Goal: Information Seeking & Learning: Learn about a topic

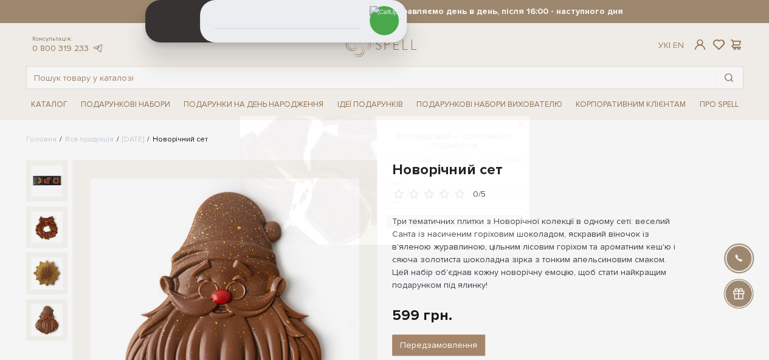
click at [131, 75] on img at bounding box center [240, 180] width 258 height 243
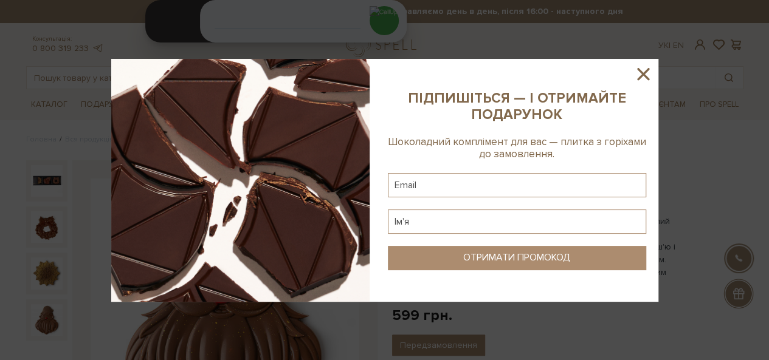
drag, startPoint x: 645, startPoint y: 77, endPoint x: 317, endPoint y: 88, distance: 328.9
click at [646, 77] on icon at bounding box center [643, 74] width 12 height 12
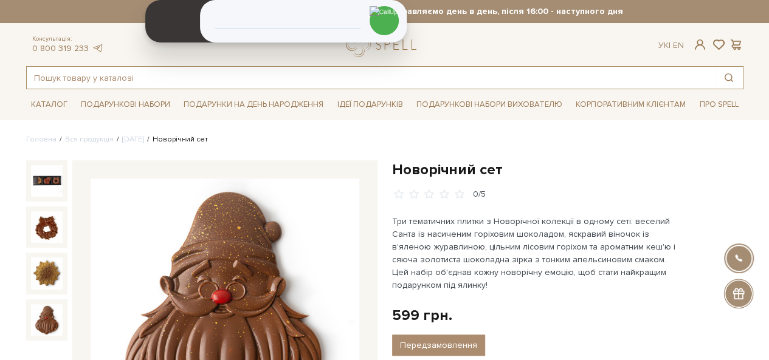
click at [86, 81] on input "text" at bounding box center [371, 78] width 688 height 22
paste input "ЯІВ00008028"
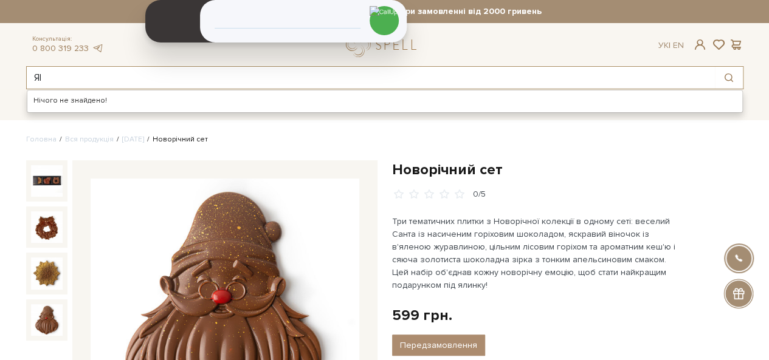
type input "Я"
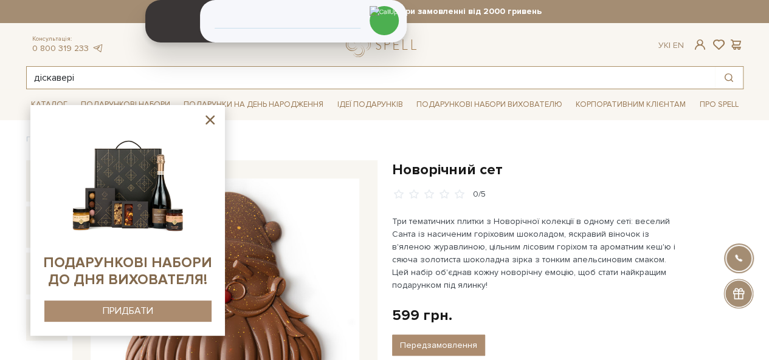
type input "діскавері"
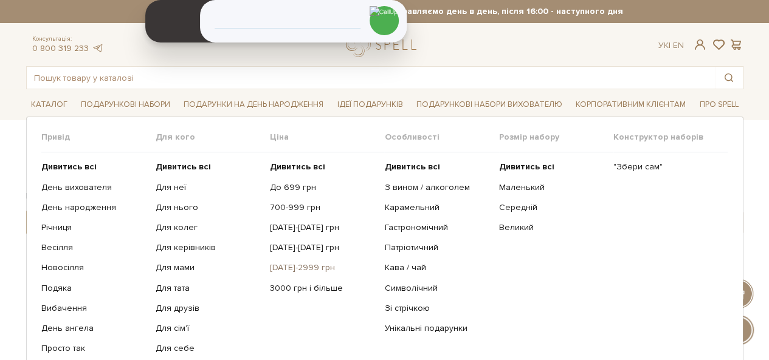
click at [295, 265] on link "[DATE]-2999 грн" at bounding box center [322, 267] width 105 height 11
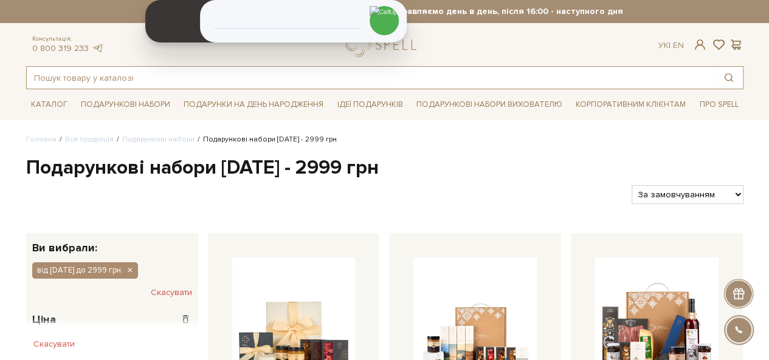
click at [54, 83] on input "text" at bounding box center [371, 78] width 688 height 22
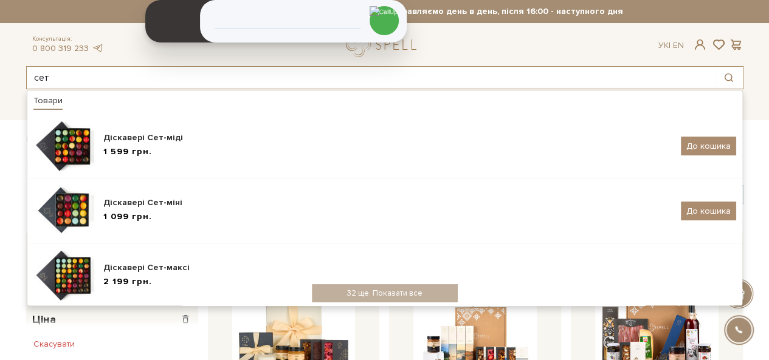
type input "сет"
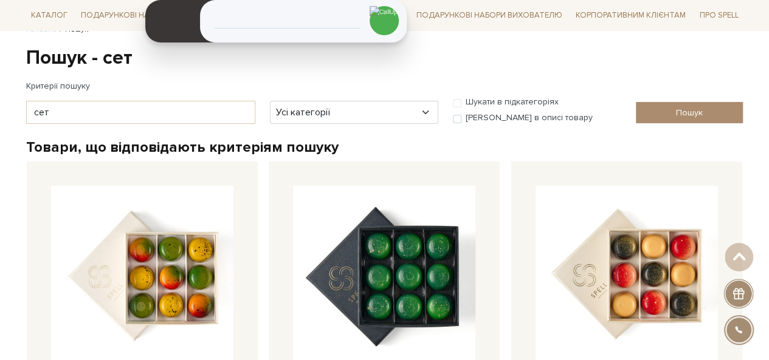
scroll to position [61, 0]
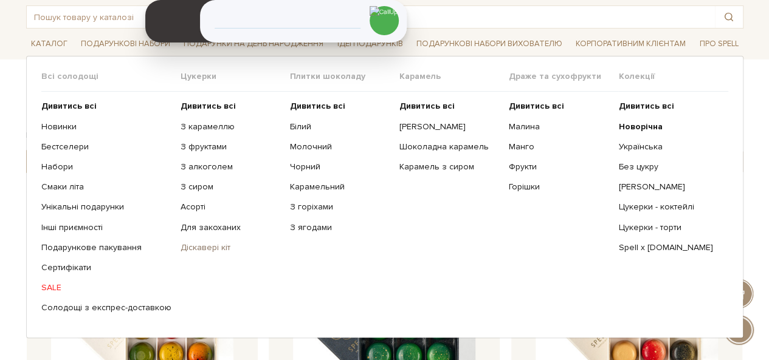
click at [187, 247] on link "Діскавері кіт" at bounding box center [230, 247] width 100 height 11
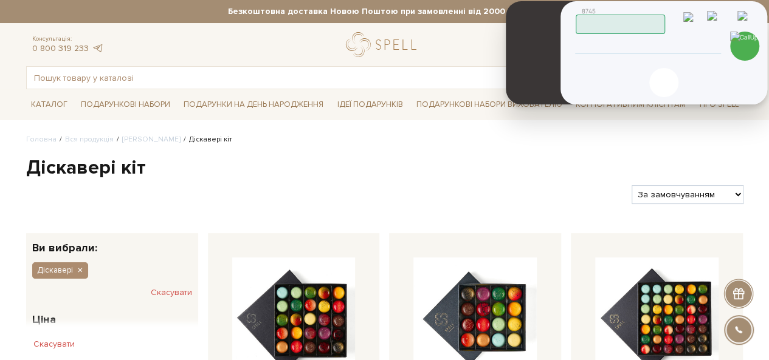
drag, startPoint x: 179, startPoint y: 14, endPoint x: 539, endPoint y: 63, distance: 363.6
click at [539, 63] on header at bounding box center [541, 52] width 70 height 103
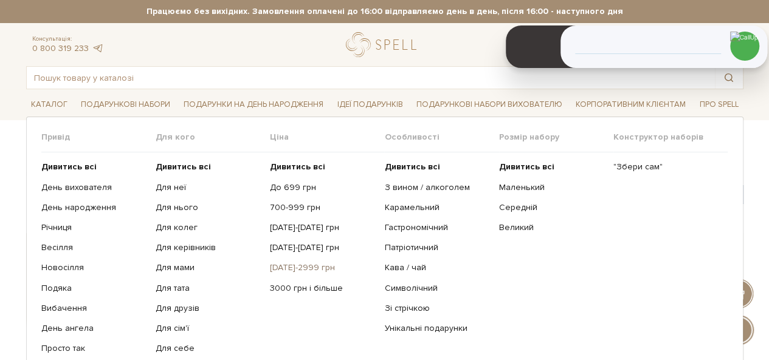
click at [292, 263] on link "[DATE]-2999 грн" at bounding box center [322, 267] width 105 height 11
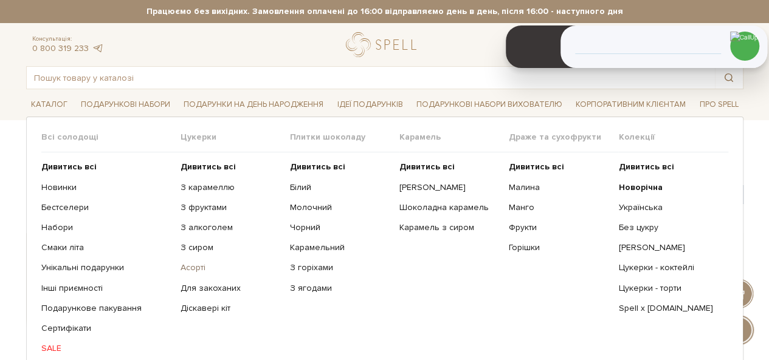
click at [192, 269] on link "Асорті" at bounding box center [230, 267] width 100 height 11
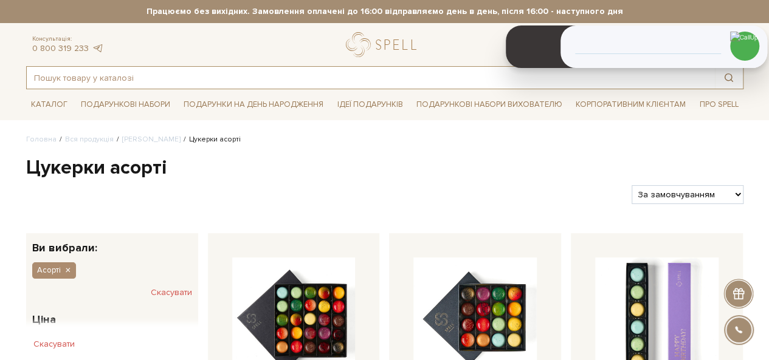
click at [174, 71] on input "text" at bounding box center [371, 78] width 688 height 22
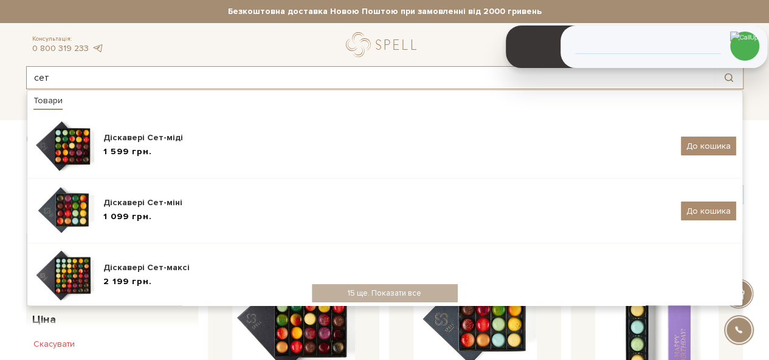
type input "сет"
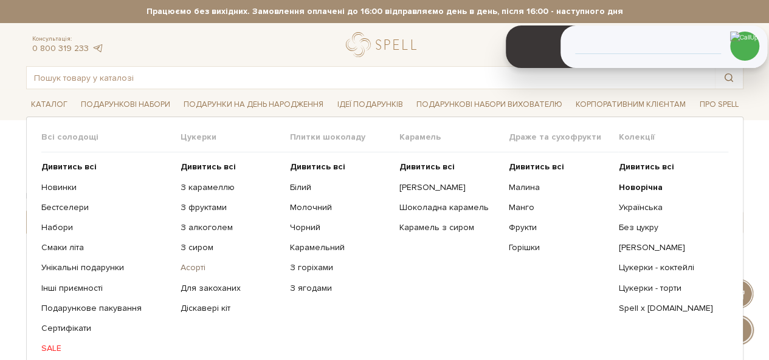
click at [191, 266] on link "Асорті" at bounding box center [230, 267] width 100 height 11
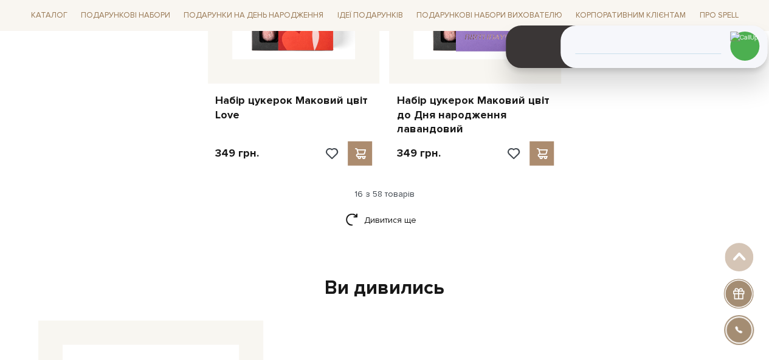
scroll to position [1641, 0]
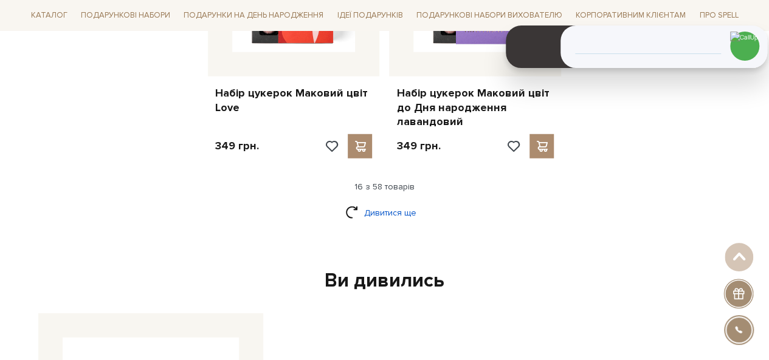
click at [382, 202] on link "Дивитися ще" at bounding box center [384, 212] width 79 height 21
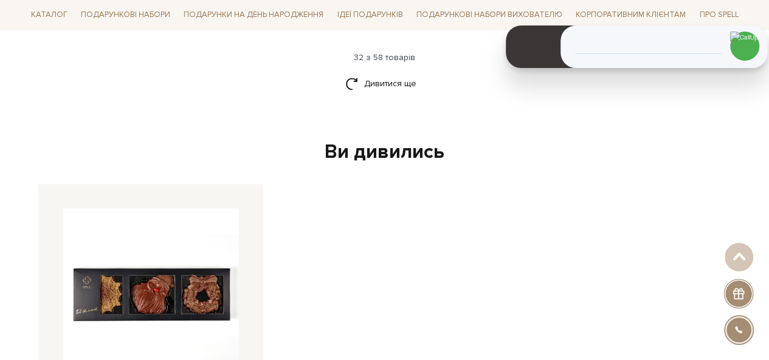
scroll to position [3077, 0]
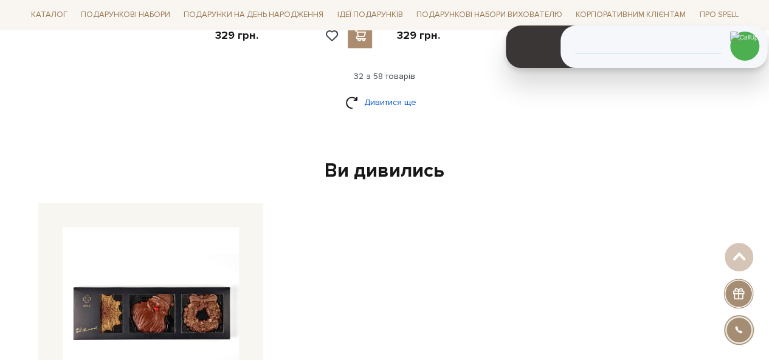
click at [380, 92] on link "Дивитися ще" at bounding box center [384, 102] width 79 height 21
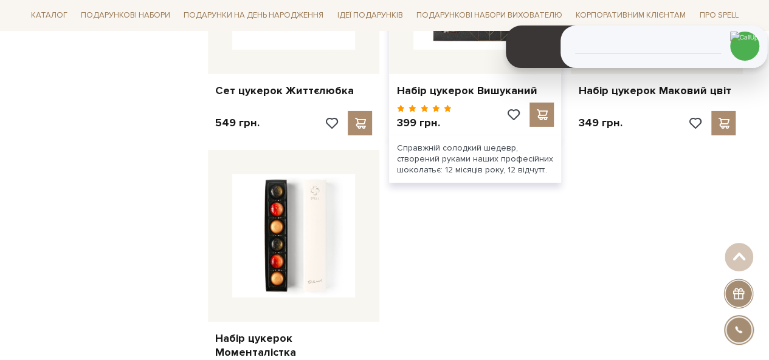
scroll to position [4414, 0]
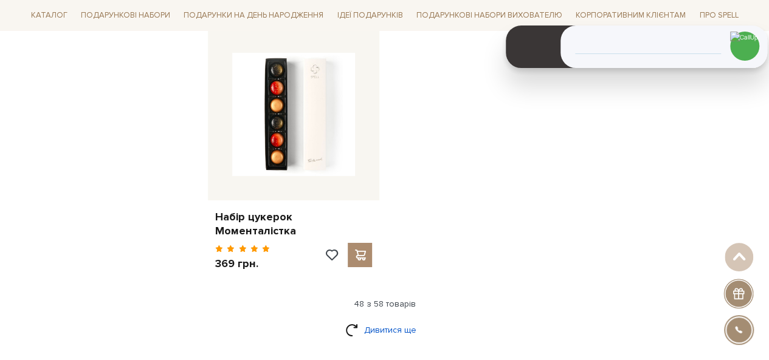
click at [376, 320] on link "Дивитися ще" at bounding box center [384, 330] width 79 height 21
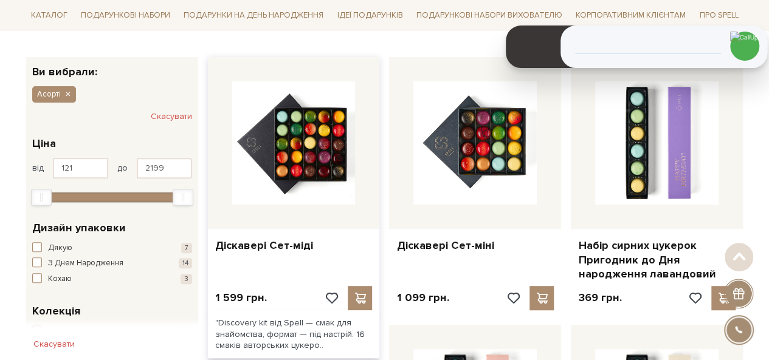
scroll to position [182, 0]
